Goal: Answer question/provide support

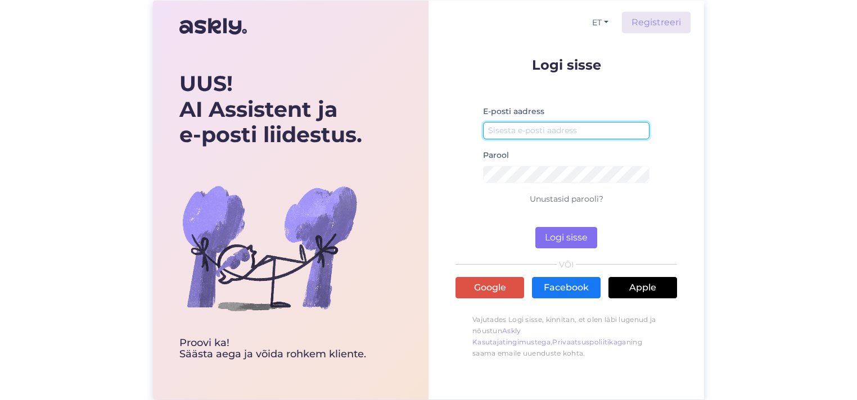
type input "[PERSON_NAME][EMAIL_ADDRESS][DOMAIN_NAME]"
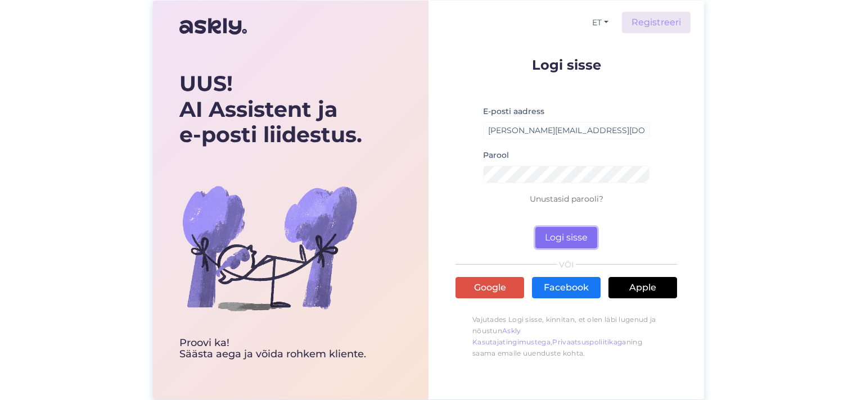
click at [562, 234] on button "Logi sisse" at bounding box center [566, 237] width 62 height 21
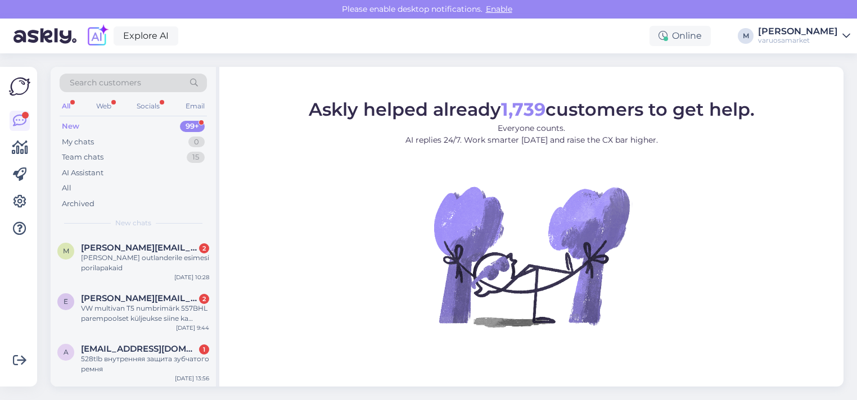
click at [238, 190] on figure "Askly helped already 1,739 customers to get help. Everyone counts. AI replies 2…" at bounding box center [531, 229] width 604 height 257
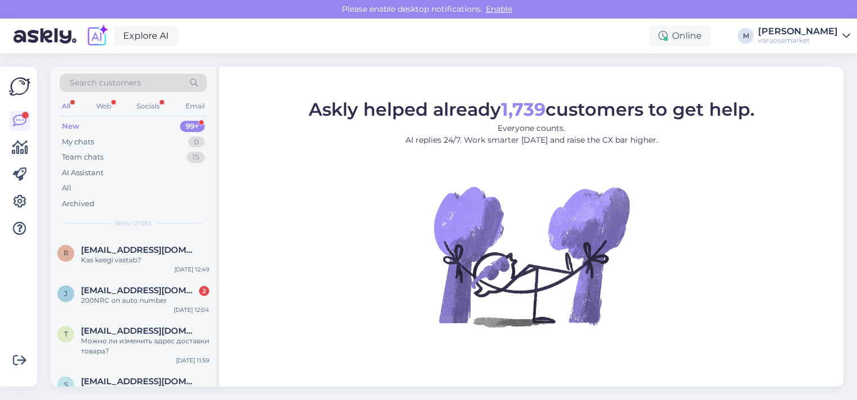
scroll to position [281, 0]
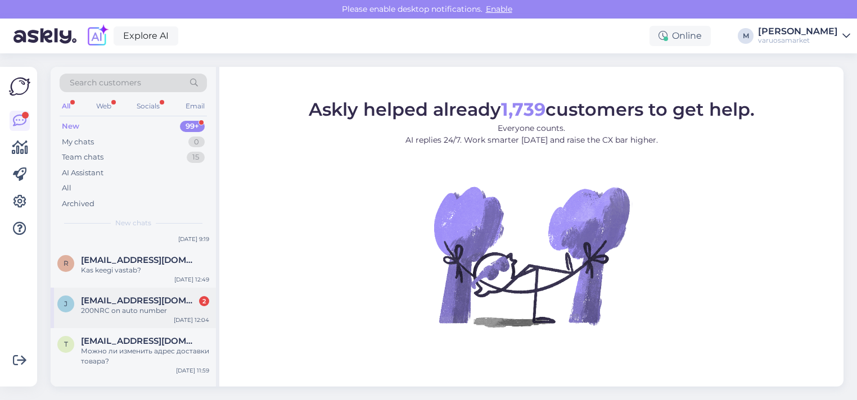
click at [82, 303] on span "[EMAIL_ADDRESS][DOMAIN_NAME]" at bounding box center [139, 301] width 117 height 10
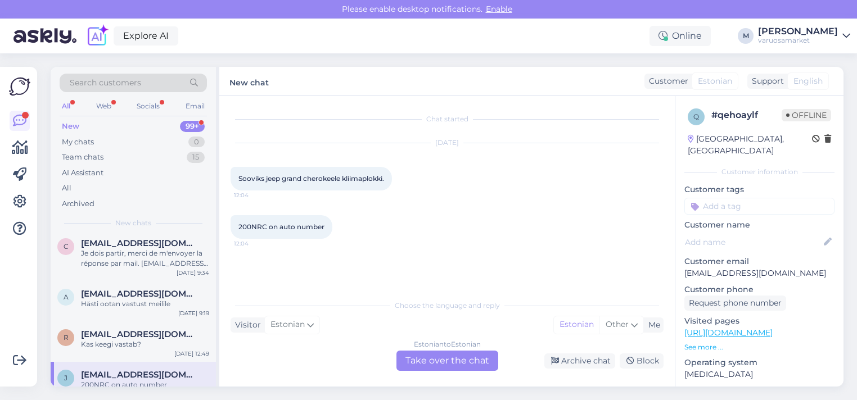
scroll to position [225, 0]
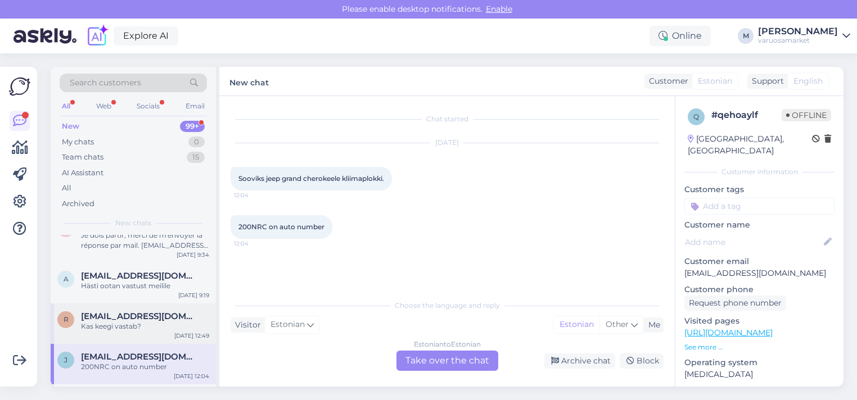
click at [148, 318] on span "[EMAIL_ADDRESS][DOMAIN_NAME]" at bounding box center [139, 317] width 117 height 10
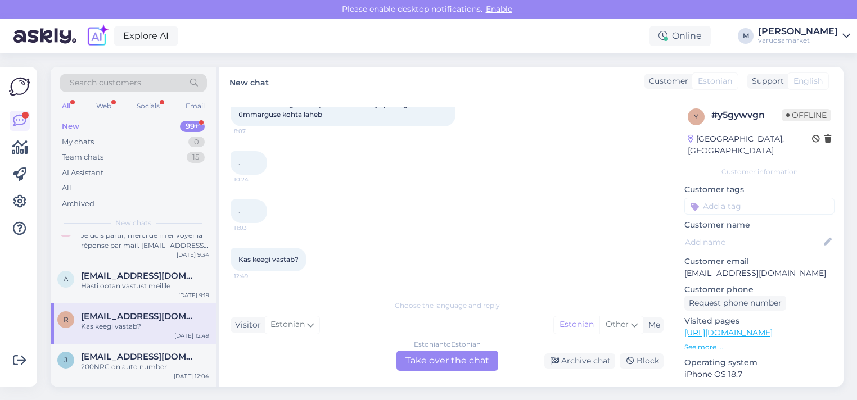
scroll to position [169, 0]
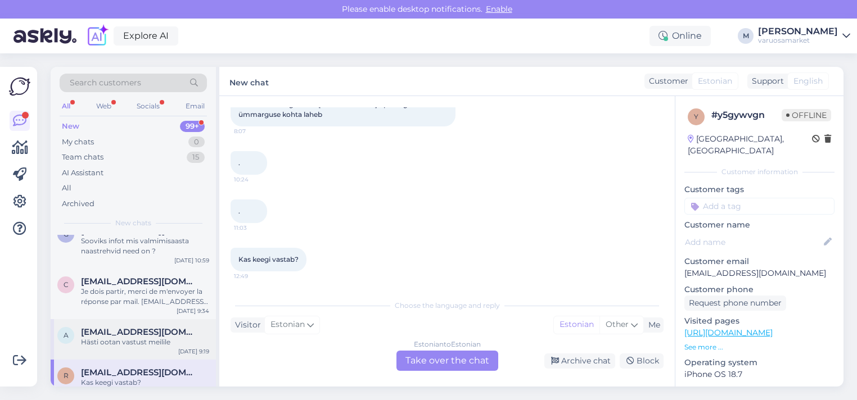
click at [137, 344] on div "Hästi ootan vastust meilile" at bounding box center [145, 342] width 128 height 10
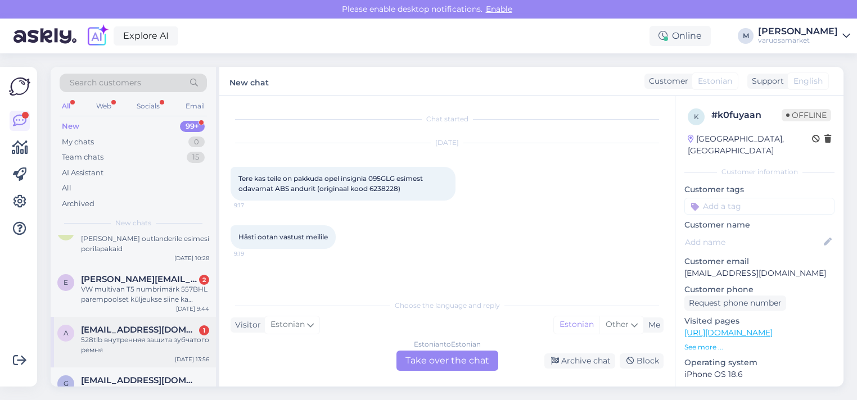
scroll to position [0, 0]
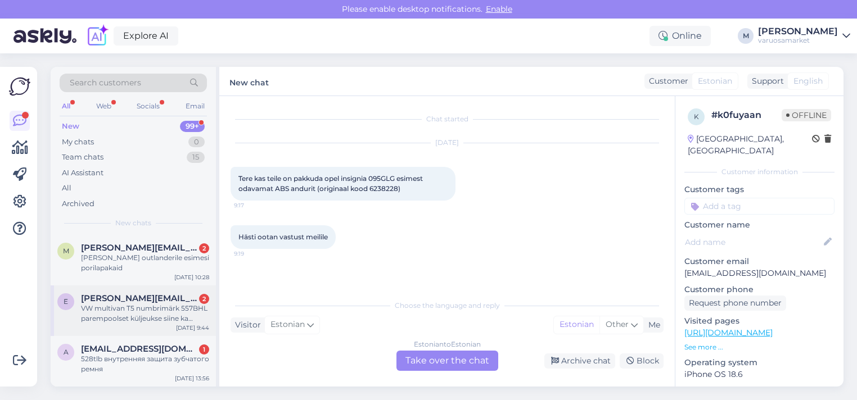
click at [146, 314] on div "VW multivan T5 numbrimärk 557BHL parempoolset küljeukse siine ka müüte ja need …" at bounding box center [145, 314] width 128 height 20
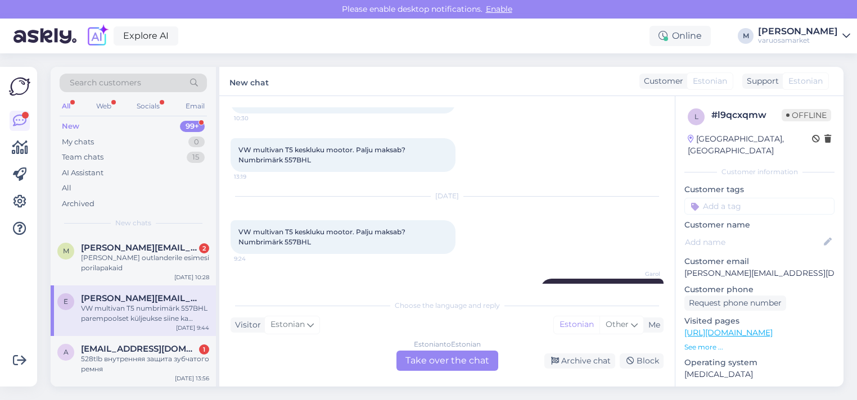
scroll to position [102, 0]
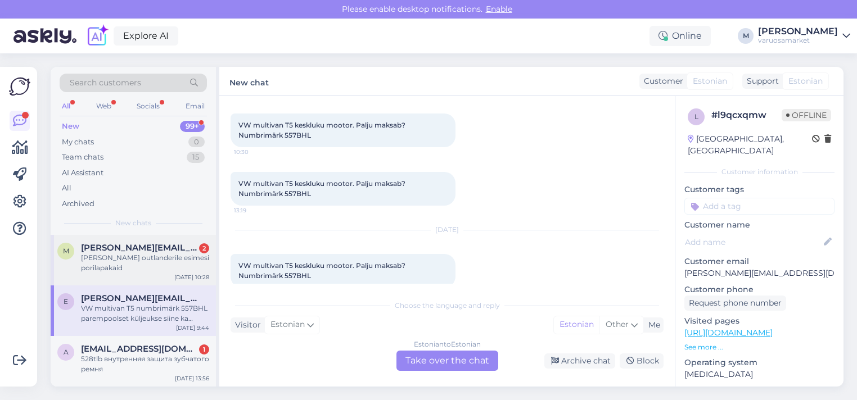
click at [103, 269] on div "[PERSON_NAME] outlanderile esimesi porilapakaid" at bounding box center [145, 263] width 128 height 20
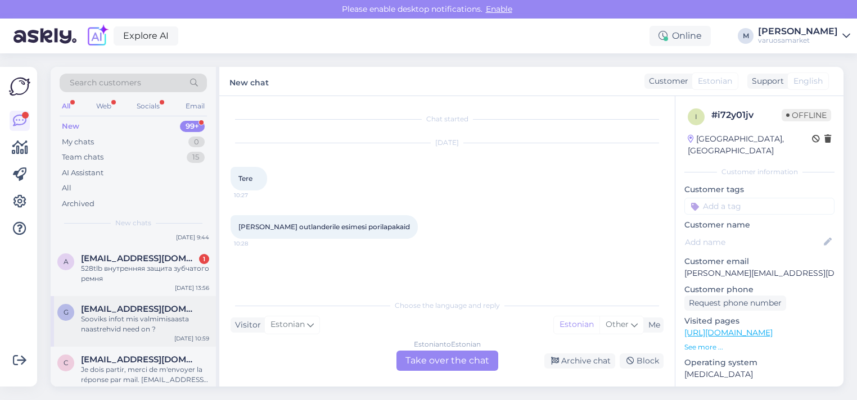
scroll to position [56, 0]
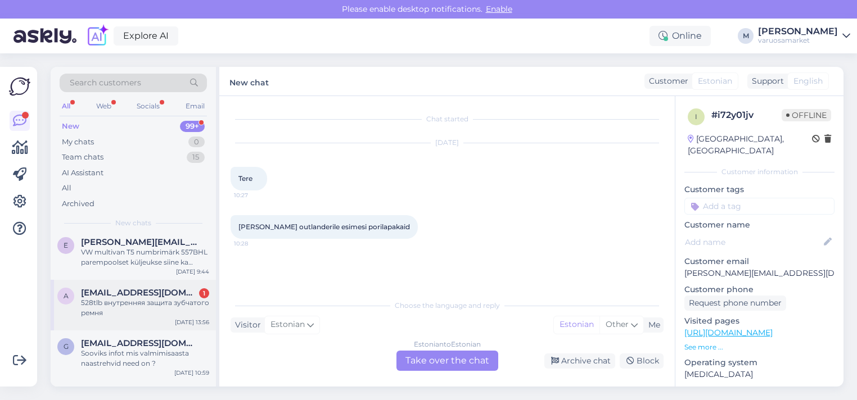
click at [118, 294] on span "[EMAIL_ADDRESS][DOMAIN_NAME]" at bounding box center [139, 293] width 117 height 10
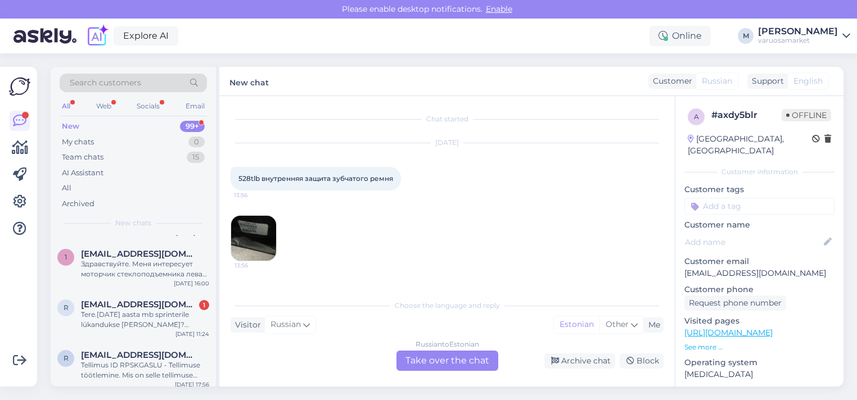
scroll to position [843, 0]
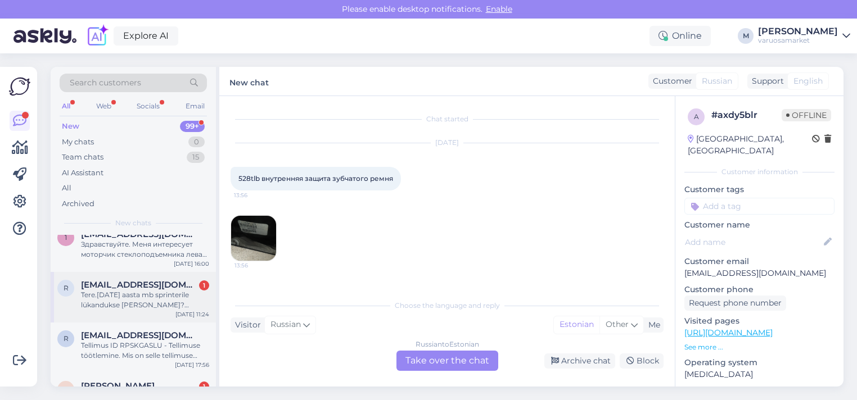
click at [107, 310] on div "Tere.[DATE] aasta mb sprinterile lükandukse [PERSON_NAME]?parempoolset" at bounding box center [145, 300] width 128 height 20
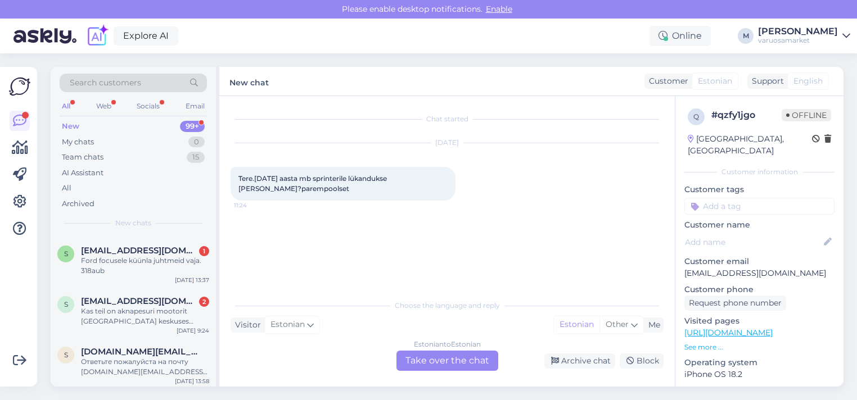
scroll to position [1181, 0]
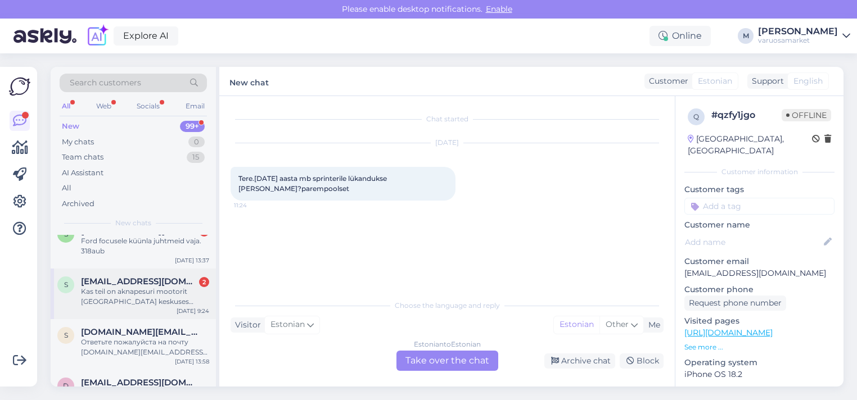
click at [137, 294] on div "Kas teil on aknapesuri mootorit [GEOGRAPHIC_DATA] keskuses saadaval? Bmw 520D […" at bounding box center [145, 297] width 128 height 20
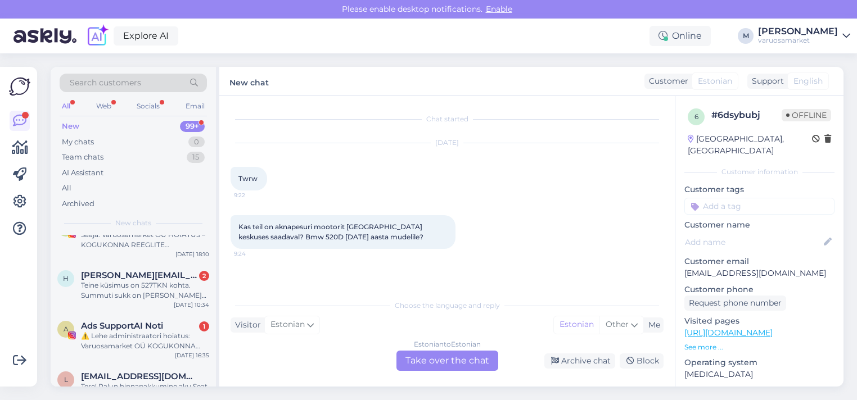
scroll to position [2024, 0]
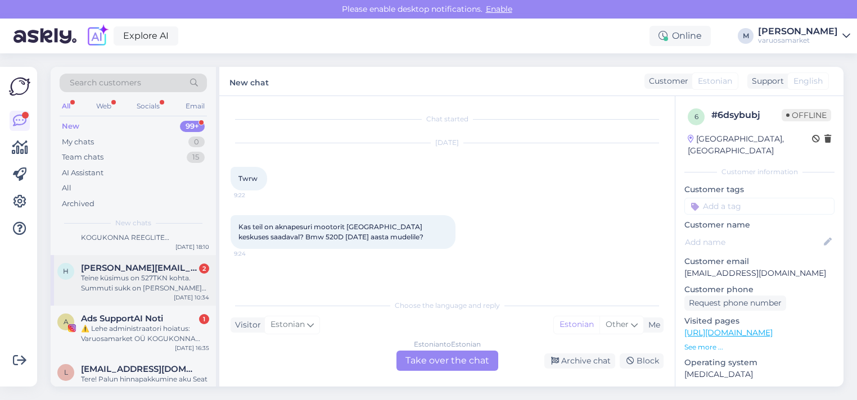
click at [117, 279] on div "Teine küsimus on 527TKN kohta. Summuti sukk on [PERSON_NAME] vajab vahetust, mi…" at bounding box center [145, 283] width 128 height 20
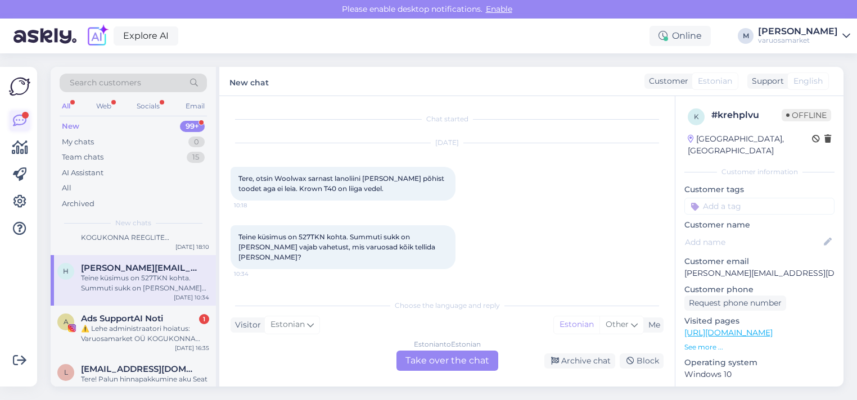
click at [16, 118] on icon at bounding box center [19, 120] width 13 height 13
